Goal: Information Seeking & Learning: Learn about a topic

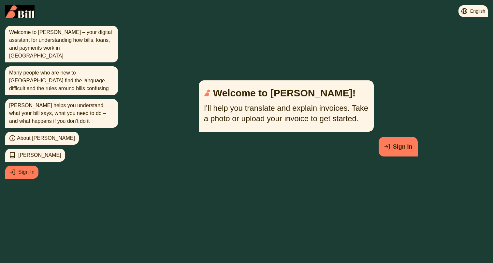
click at [31, 151] on span "[PERSON_NAME]" at bounding box center [39, 155] width 43 height 8
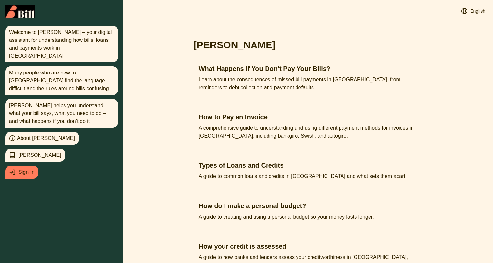
click at [25, 134] on span "About [PERSON_NAME]" at bounding box center [46, 138] width 58 height 8
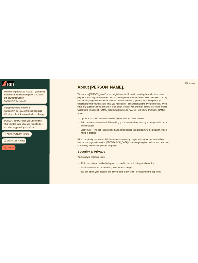
scroll to position [23, 0]
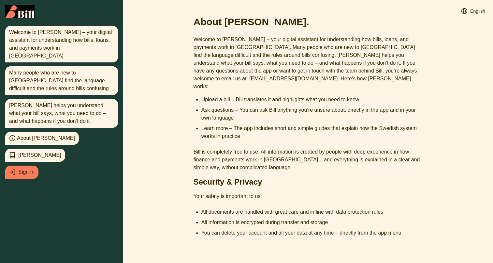
click at [31, 43] on div "Welcome to [PERSON_NAME] – your digital assistant for understanding how bills, …" at bounding box center [61, 44] width 113 height 37
click at [29, 77] on div "Many people who are new to [GEOGRAPHIC_DATA] find the language difficult and th…" at bounding box center [61, 80] width 113 height 29
click at [20, 11] on img at bounding box center [19, 11] width 29 height 13
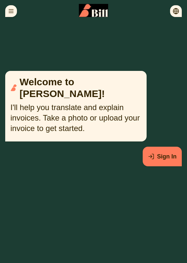
click at [10, 10] on icon "Toggle history menu" at bounding box center [11, 11] width 7 height 7
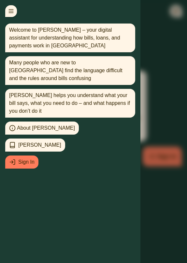
click at [10, 10] on icon "Toggle history menu" at bounding box center [11, 11] width 7 height 7
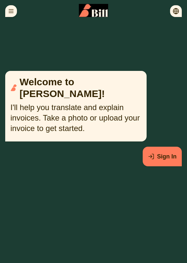
click at [176, 11] on icon "button" at bounding box center [176, 11] width 6 height 0
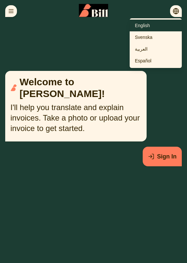
click at [176, 11] on icon "button" at bounding box center [176, 11] width 6 height 0
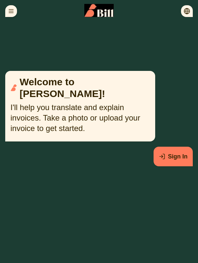
click at [12, 9] on line "Toggle history menu" at bounding box center [11, 9] width 4 height 0
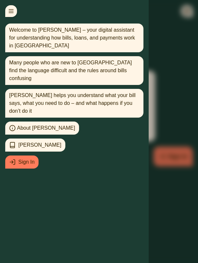
click at [12, 10] on icon "Toggle history menu" at bounding box center [11, 11] width 7 height 7
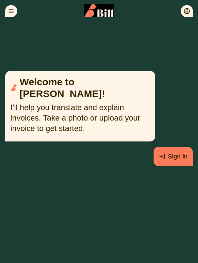
click at [12, 10] on icon "Toggle history menu" at bounding box center [11, 11] width 7 height 7
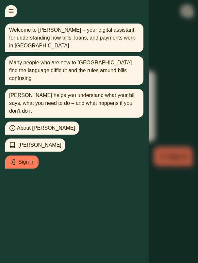
click at [12, 10] on icon "Toggle history menu" at bounding box center [11, 11] width 7 height 7
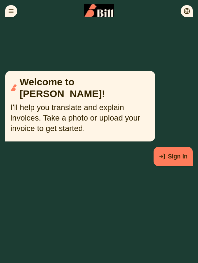
click at [12, 10] on icon "Toggle history menu" at bounding box center [11, 11] width 7 height 7
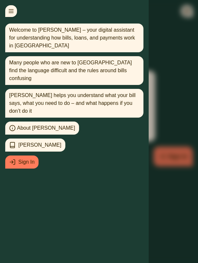
click at [166, 74] on div at bounding box center [99, 131] width 198 height 263
